Goal: Task Accomplishment & Management: Use online tool/utility

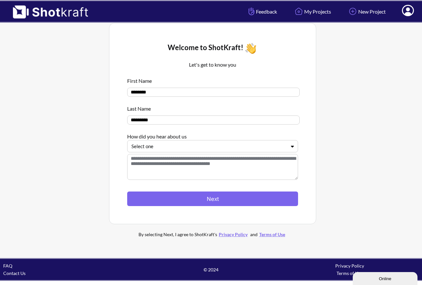
click at [224, 148] on div at bounding box center [209, 146] width 155 height 7
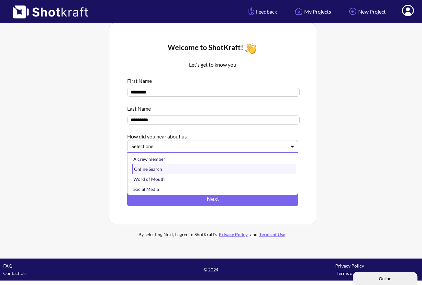
click at [157, 169] on div "Online Search" at bounding box center [214, 169] width 165 height 10
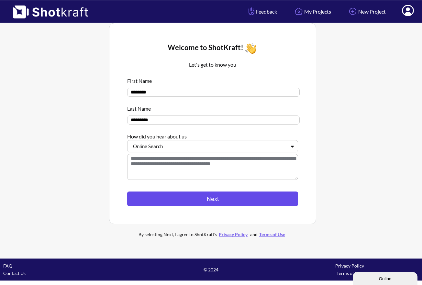
click at [214, 202] on button "Next" at bounding box center [212, 199] width 171 height 15
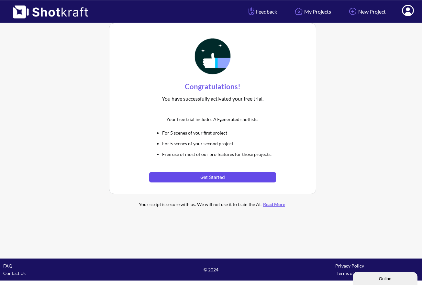
click at [213, 177] on button "Get Started" at bounding box center [212, 177] width 127 height 10
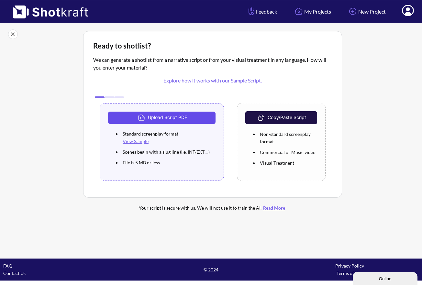
click at [153, 118] on button "Upload Script PDF" at bounding box center [162, 118] width 108 height 12
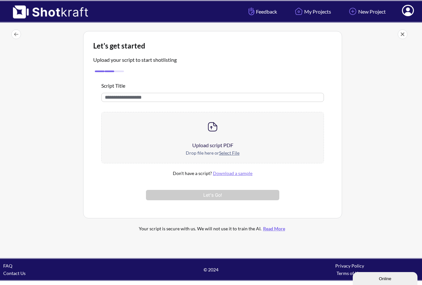
click at [376, 281] on div "Online" at bounding box center [385, 279] width 55 height 5
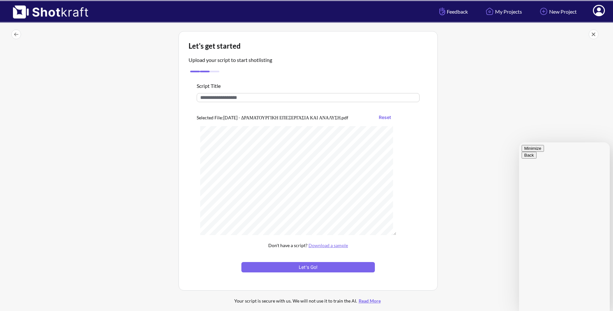
click at [388, 119] on button "Reset" at bounding box center [384, 117] width 19 height 10
click at [317, 265] on button "Let's Go!" at bounding box center [307, 267] width 133 height 10
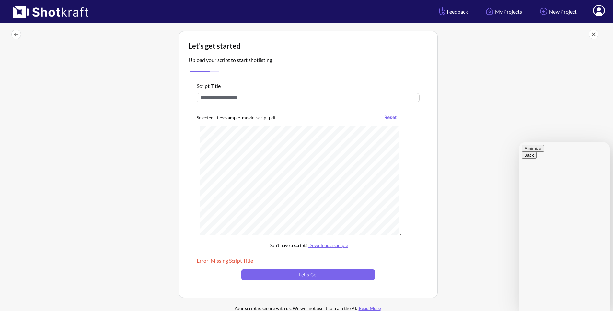
click at [325, 246] on link "Download a sample" at bounding box center [328, 245] width 40 height 6
click at [393, 117] on button "Reset" at bounding box center [390, 117] width 19 height 10
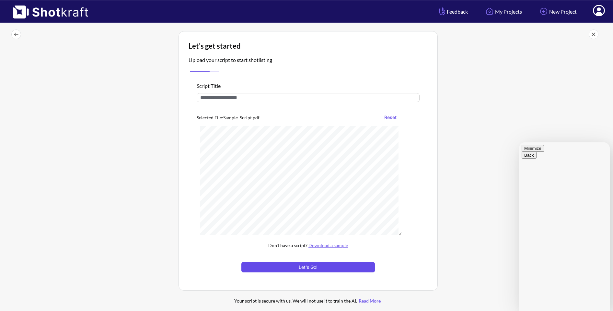
click at [309, 269] on button "Let's Go!" at bounding box center [307, 267] width 133 height 10
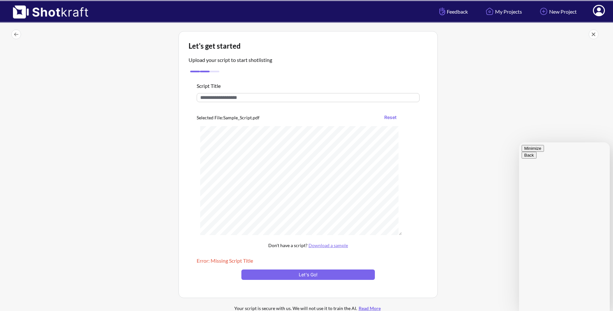
click at [248, 97] on input "text" at bounding box center [308, 97] width 223 height 9
type input "*"
type input "******"
click at [319, 277] on button "Let's Go!" at bounding box center [307, 274] width 133 height 10
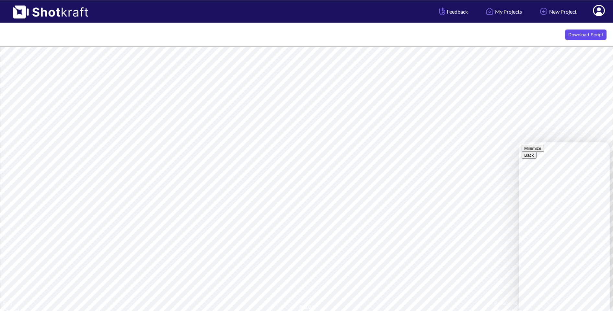
click at [590, 33] on button "Download Script" at bounding box center [585, 34] width 41 height 10
click at [246, 0] on html "Feedback My Projects New Project My Profile Log Out Download Script FAQ Contact…" at bounding box center [306, 159] width 613 height 318
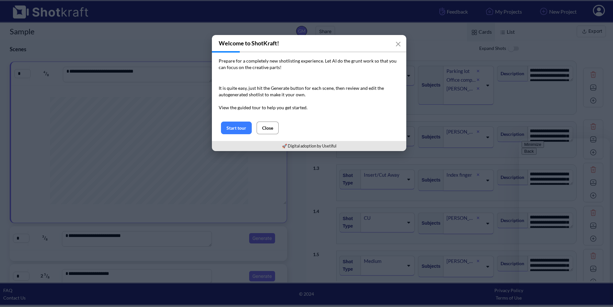
click at [271, 128] on button "Close" at bounding box center [268, 127] width 22 height 13
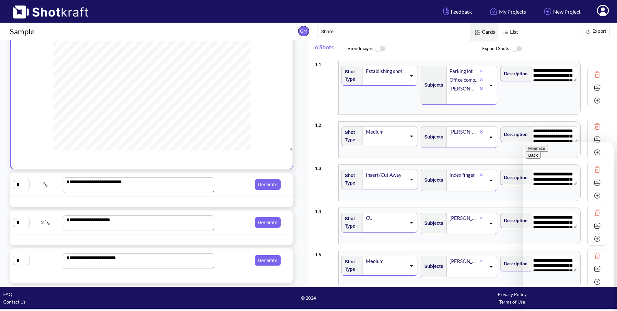
scroll to position [2, 0]
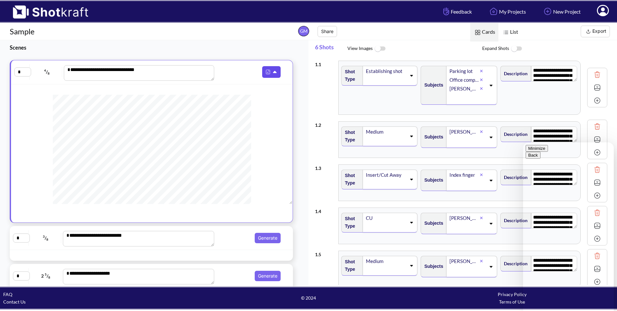
click at [272, 73] on icon at bounding box center [275, 72] width 7 height 6
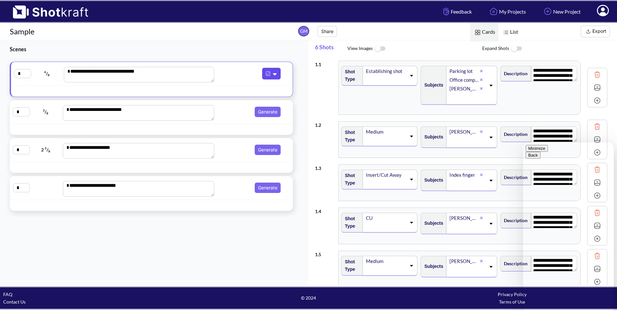
click at [273, 73] on icon at bounding box center [275, 74] width 4 height 2
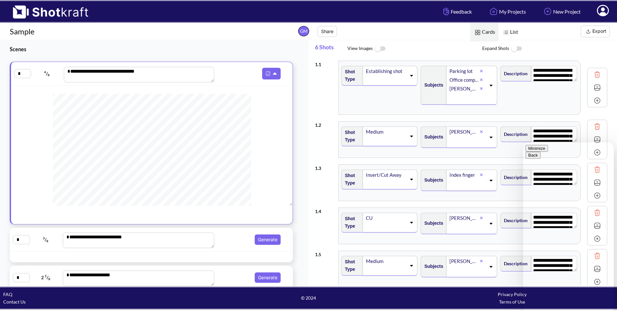
scroll to position [5, 0]
click at [548, 152] on button "Minimize" at bounding box center [536, 148] width 22 height 7
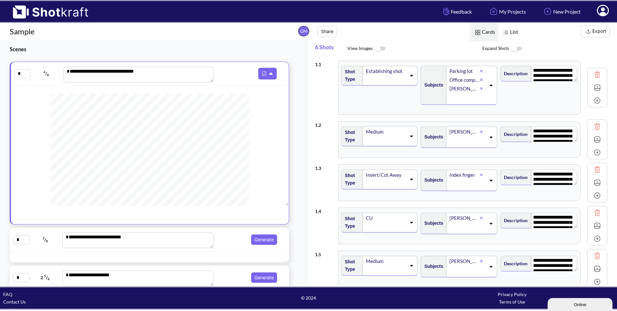
click at [512, 32] on span "List" at bounding box center [509, 32] width 23 height 18
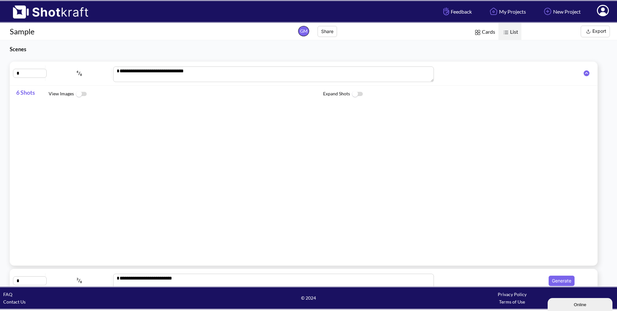
click at [510, 32] on img at bounding box center [506, 32] width 8 height 8
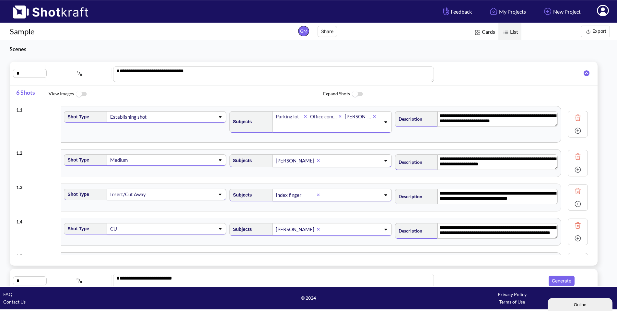
click at [513, 33] on span "List" at bounding box center [509, 32] width 23 height 18
click at [82, 95] on img at bounding box center [81, 94] width 15 height 14
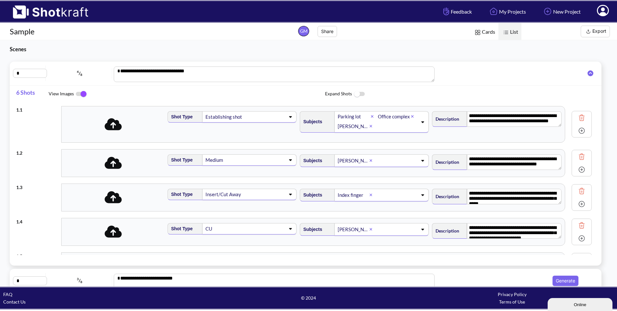
click at [79, 94] on img at bounding box center [81, 94] width 15 height 14
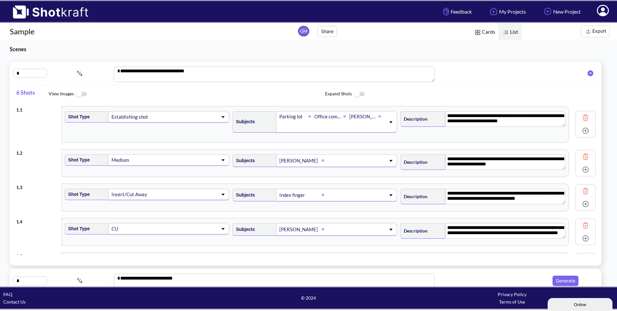
click at [581, 130] on img at bounding box center [586, 131] width 10 height 10
type textarea "**********"
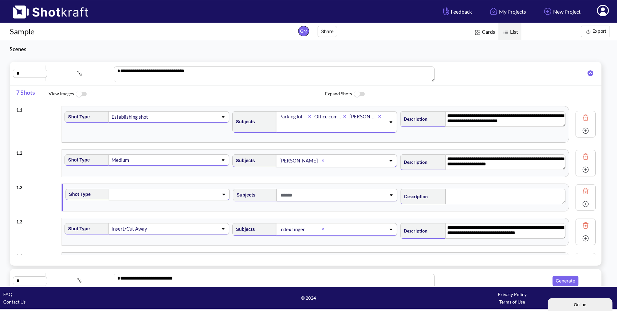
type textarea "**********"
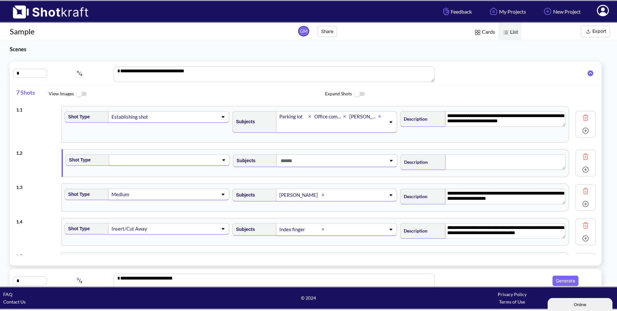
click at [581, 158] on img at bounding box center [586, 157] width 10 height 10
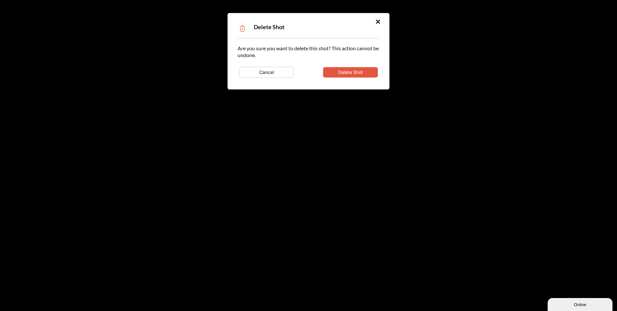
click at [343, 74] on button "Delete Shot" at bounding box center [350, 72] width 55 height 10
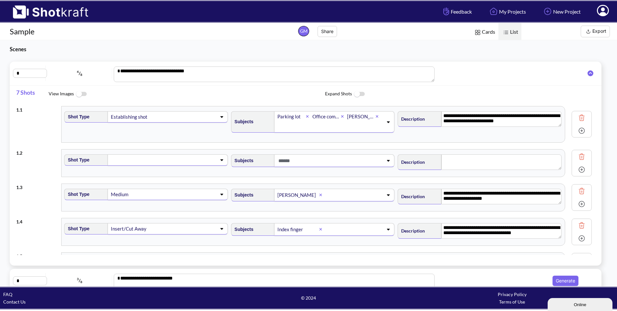
type textarea "**********"
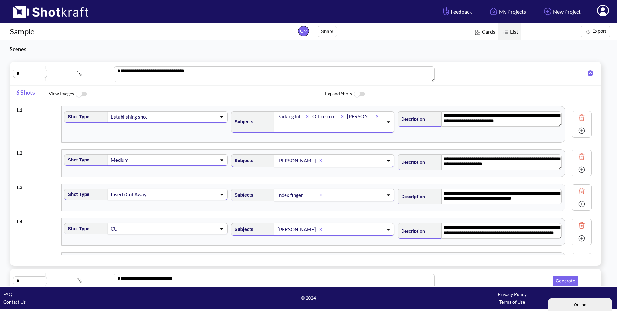
click at [359, 94] on img at bounding box center [359, 94] width 15 height 14
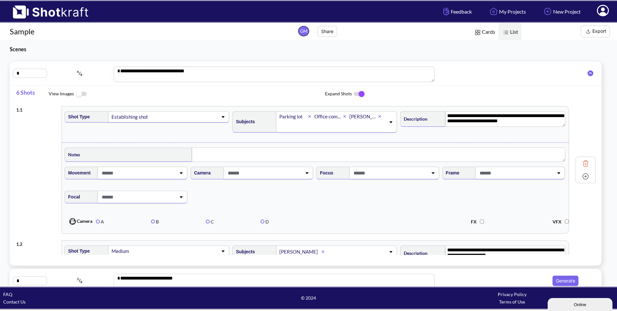
click at [302, 174] on icon at bounding box center [306, 172] width 9 height 5
click at [303, 174] on icon at bounding box center [307, 172] width 9 height 5
click at [432, 174] on icon at bounding box center [433, 173] width 3 height 2
click at [429, 174] on icon at bounding box center [433, 172] width 9 height 5
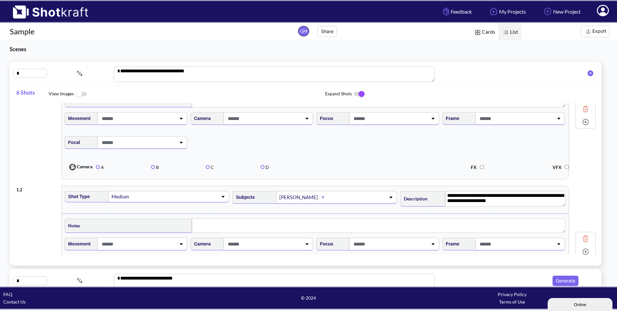
scroll to position [0, 0]
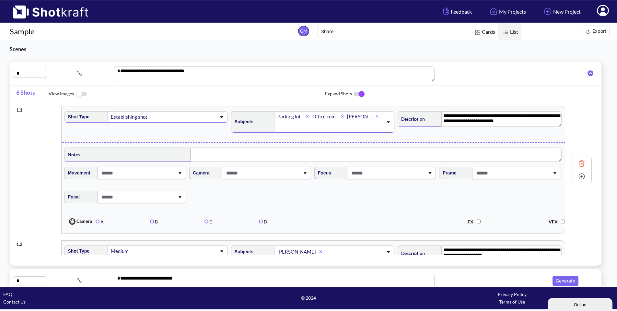
click at [354, 94] on img at bounding box center [359, 94] width 15 height 14
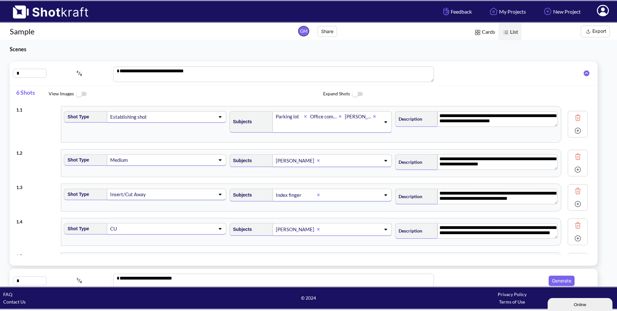
click at [488, 32] on span "Cards" at bounding box center [484, 32] width 28 height 18
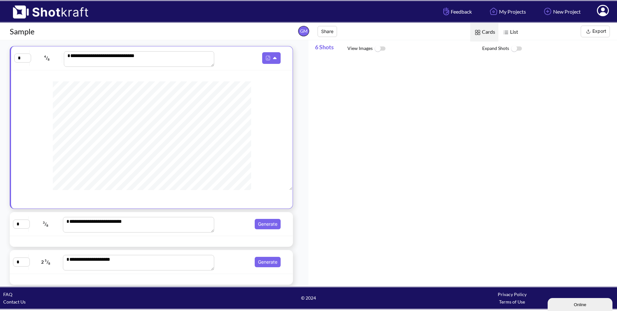
scroll to position [55, 0]
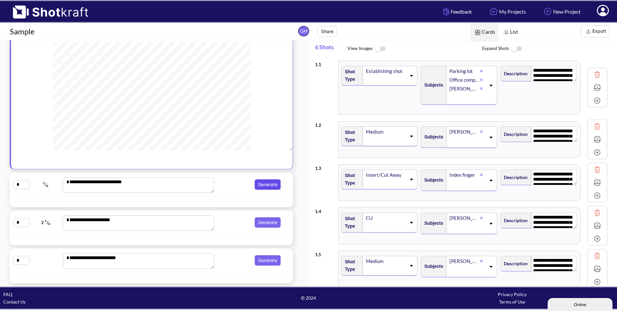
click at [263, 185] on button "Generate" at bounding box center [268, 184] width 26 height 10
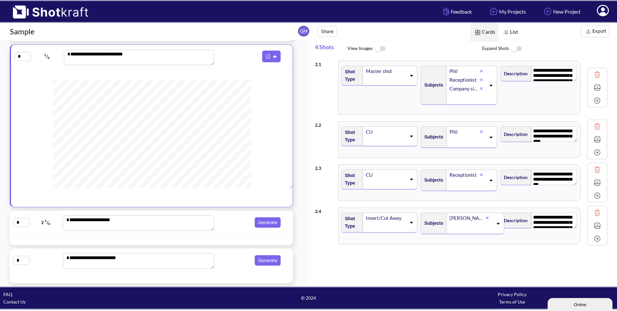
scroll to position [0, 0]
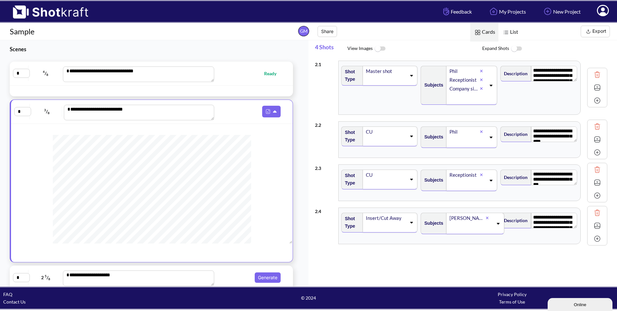
click at [238, 75] on span "Ready" at bounding box center [249, 73] width 67 height 7
type textarea "**********"
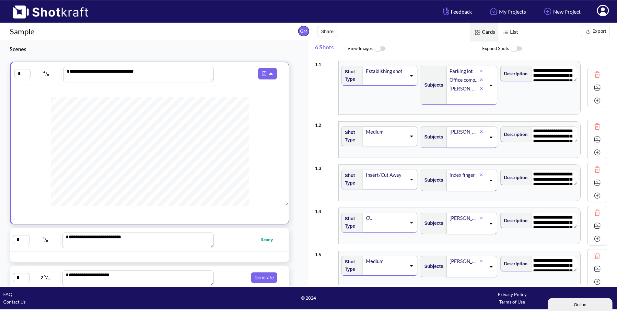
click at [604, 12] on icon at bounding box center [602, 11] width 7 height 8
click at [504, 13] on link "My Projects" at bounding box center [507, 11] width 48 height 17
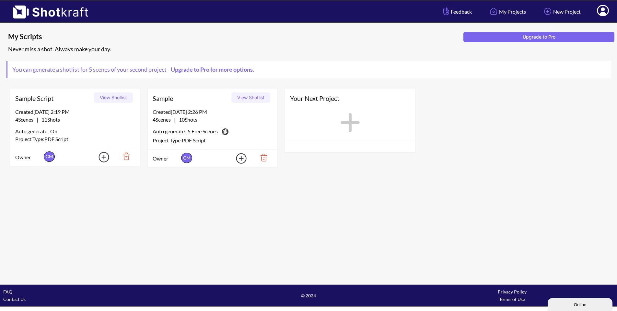
click at [125, 156] on img at bounding box center [124, 156] width 22 height 11
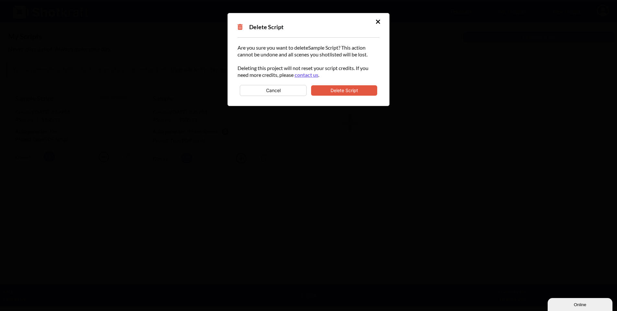
click at [349, 93] on button "Delete Script" at bounding box center [344, 90] width 66 height 10
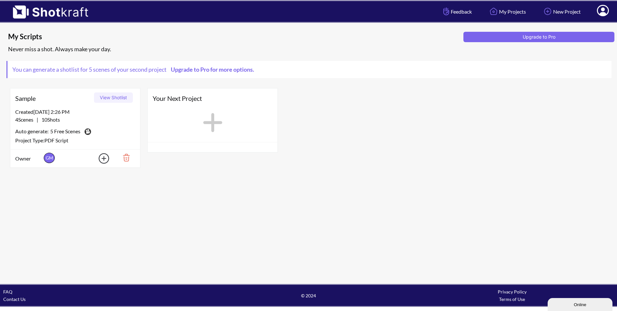
click at [108, 97] on button "View Shotlist" at bounding box center [113, 97] width 39 height 10
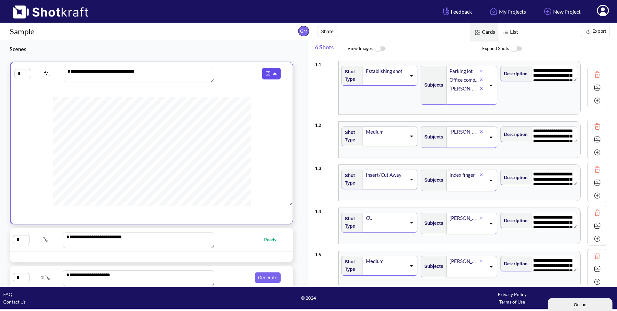
click at [272, 75] on icon at bounding box center [275, 74] width 7 height 6
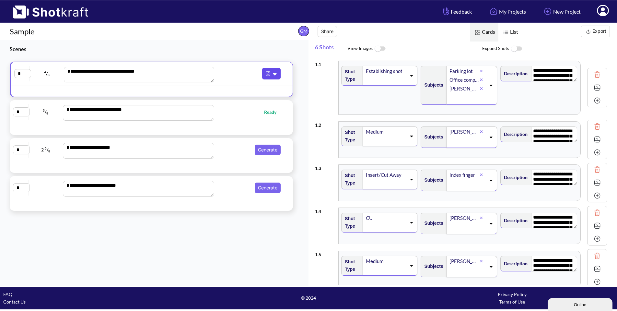
click at [272, 75] on icon at bounding box center [275, 74] width 7 height 6
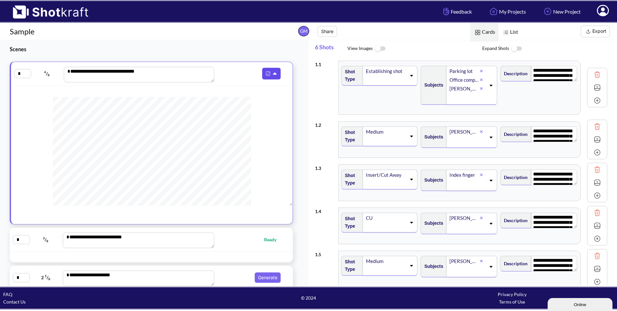
click at [264, 74] on img at bounding box center [268, 73] width 8 height 8
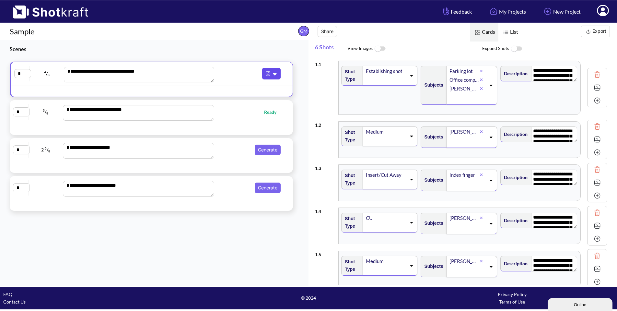
click at [264, 74] on img at bounding box center [268, 73] width 8 height 8
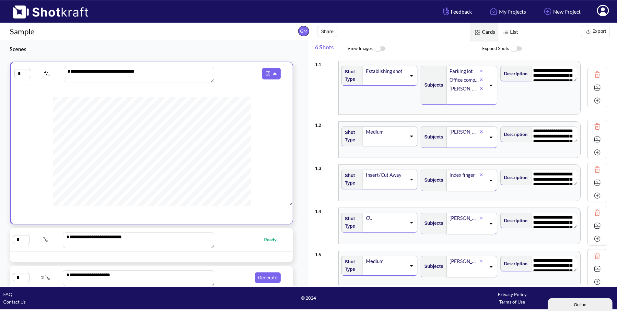
scroll to position [55, 0]
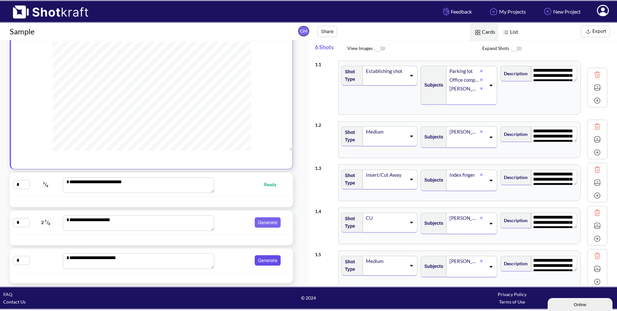
click at [261, 261] on button "Generate" at bounding box center [268, 260] width 26 height 10
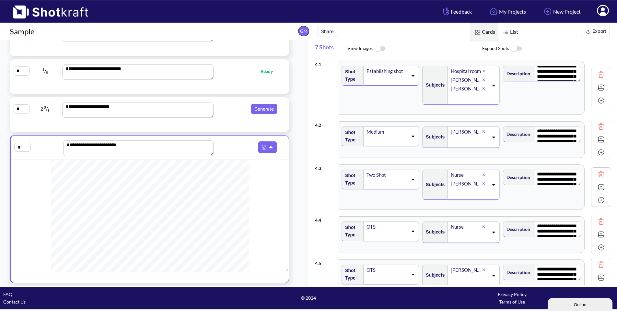
scroll to position [6, 0]
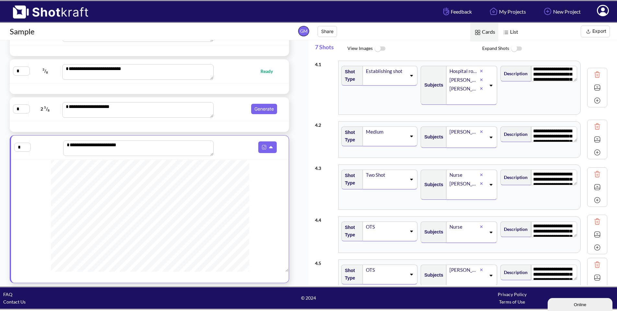
click at [593, 30] on button "Export" at bounding box center [595, 32] width 29 height 12
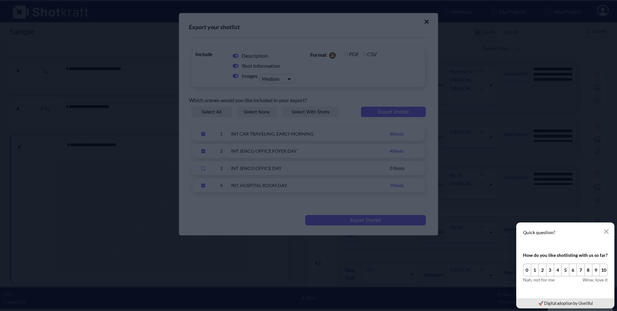
click at [513, 220] on div "Quick question? How do you like shotlisting with us so far? 0 1 2 3 4 5 6 7 8 9…" at bounding box center [564, 265] width 103 height 91
click at [606, 233] on icon "button" at bounding box center [606, 231] width 5 height 5
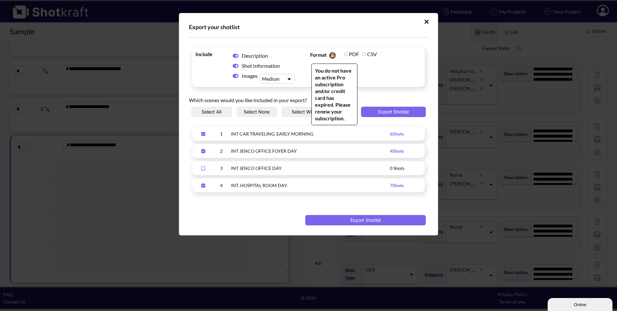
click at [346, 55] on label "PDF" at bounding box center [351, 54] width 15 height 6
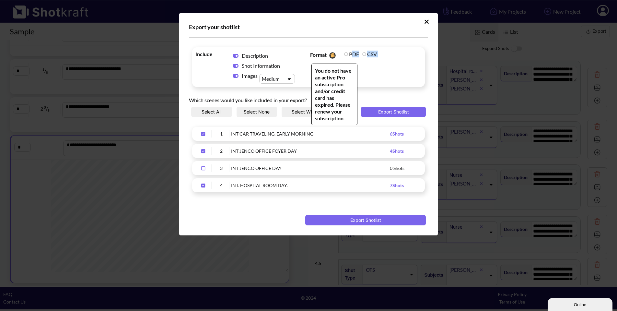
click at [346, 55] on label "PDF" at bounding box center [351, 54] width 15 height 6
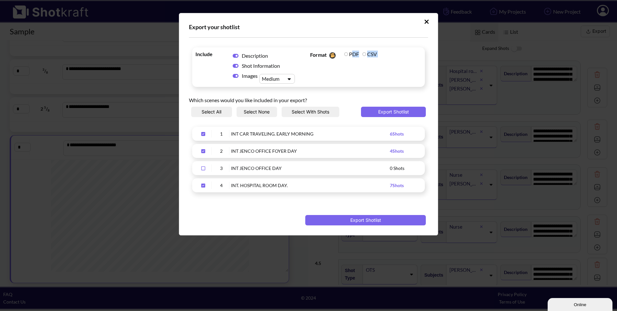
click at [425, 21] on icon "Upload Script" at bounding box center [426, 21] width 5 height 6
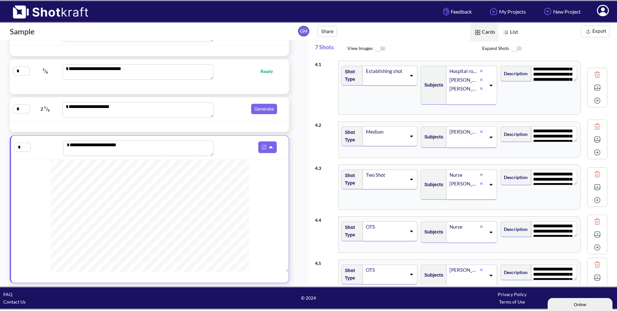
click at [602, 11] on icon at bounding box center [603, 10] width 12 height 11
click at [581, 20] on link "My Profile" at bounding box center [585, 23] width 54 height 10
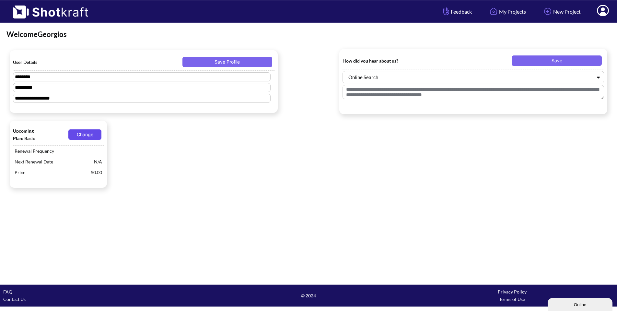
click at [81, 138] on button "Change" at bounding box center [84, 134] width 33 height 10
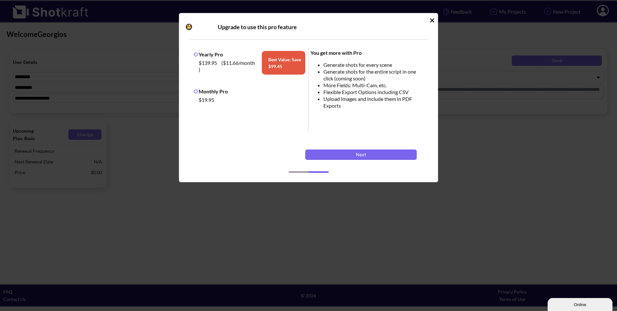
click at [196, 55] on label "Yearly Pro" at bounding box center [208, 54] width 29 height 6
click at [362, 153] on button "Next" at bounding box center [360, 154] width 111 height 10
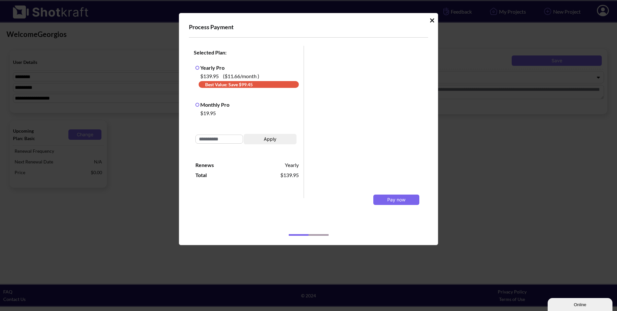
click at [197, 106] on label "Monthly Pro" at bounding box center [212, 104] width 34 height 6
drag, startPoint x: 434, startPoint y: 19, endPoint x: 425, endPoint y: 34, distance: 17.1
click at [434, 19] on icon "Idle Modal" at bounding box center [432, 20] width 5 height 6
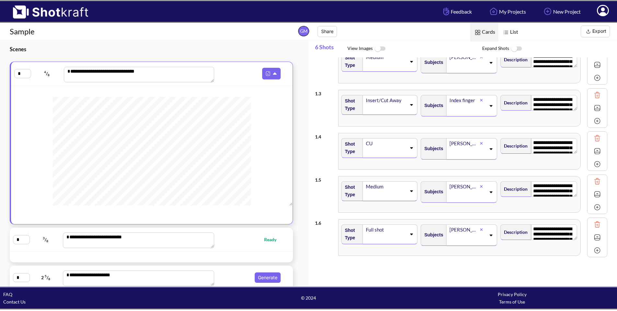
scroll to position [82, 0]
click at [592, 32] on button "Export" at bounding box center [595, 32] width 29 height 12
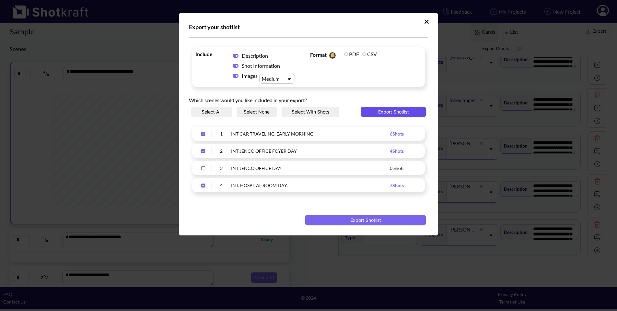
click at [390, 111] on button "Export Shotlist" at bounding box center [393, 112] width 65 height 10
click at [274, 79] on div "Medium" at bounding box center [271, 78] width 23 height 7
click at [427, 22] on icon "Upload Script" at bounding box center [426, 21] width 4 height 4
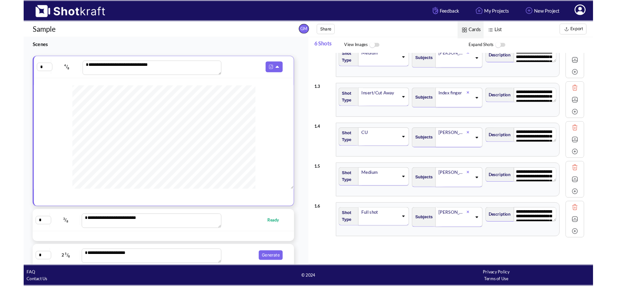
scroll to position [3, 0]
